Goal: Check status: Check status

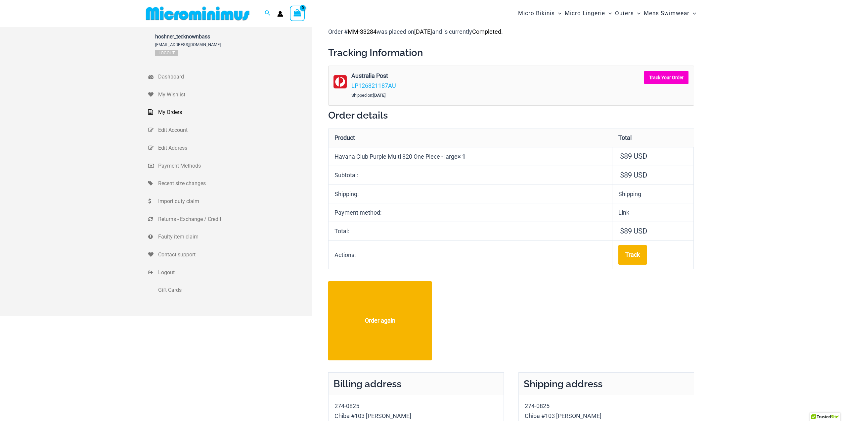
type input "**********"
click at [657, 79] on link "Track Your Order" at bounding box center [666, 77] width 44 height 13
